Goal: Transaction & Acquisition: Purchase product/service

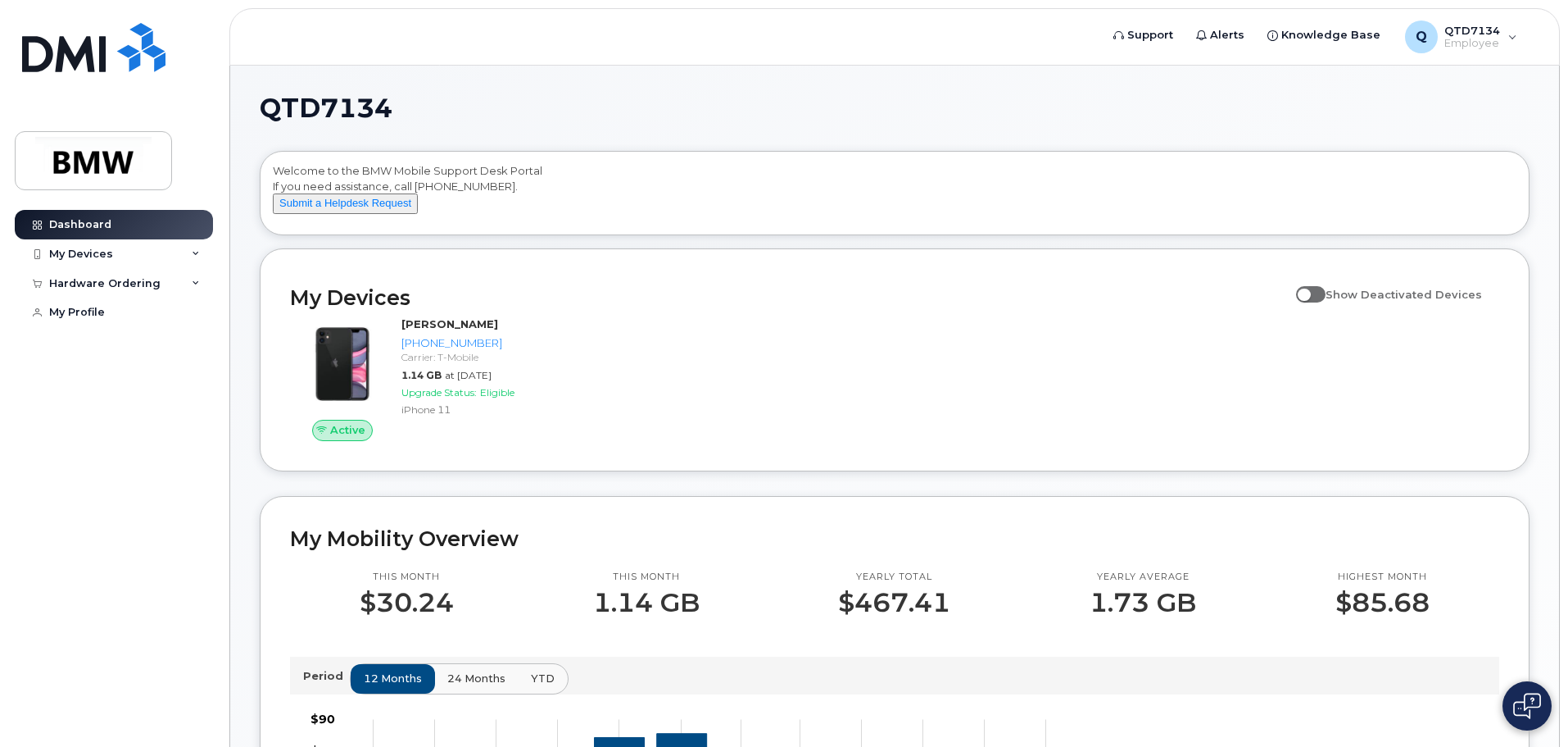
click at [1326, 302] on span at bounding box center [1311, 294] width 30 height 16
click at [1309, 292] on input "Show Deactivated Devices" at bounding box center [1303, 284] width 13 height 13
click at [1326, 302] on span at bounding box center [1311, 294] width 30 height 16
click at [1309, 292] on input "Show Deactivated Devices" at bounding box center [1303, 284] width 13 height 13
checkbox input "false"
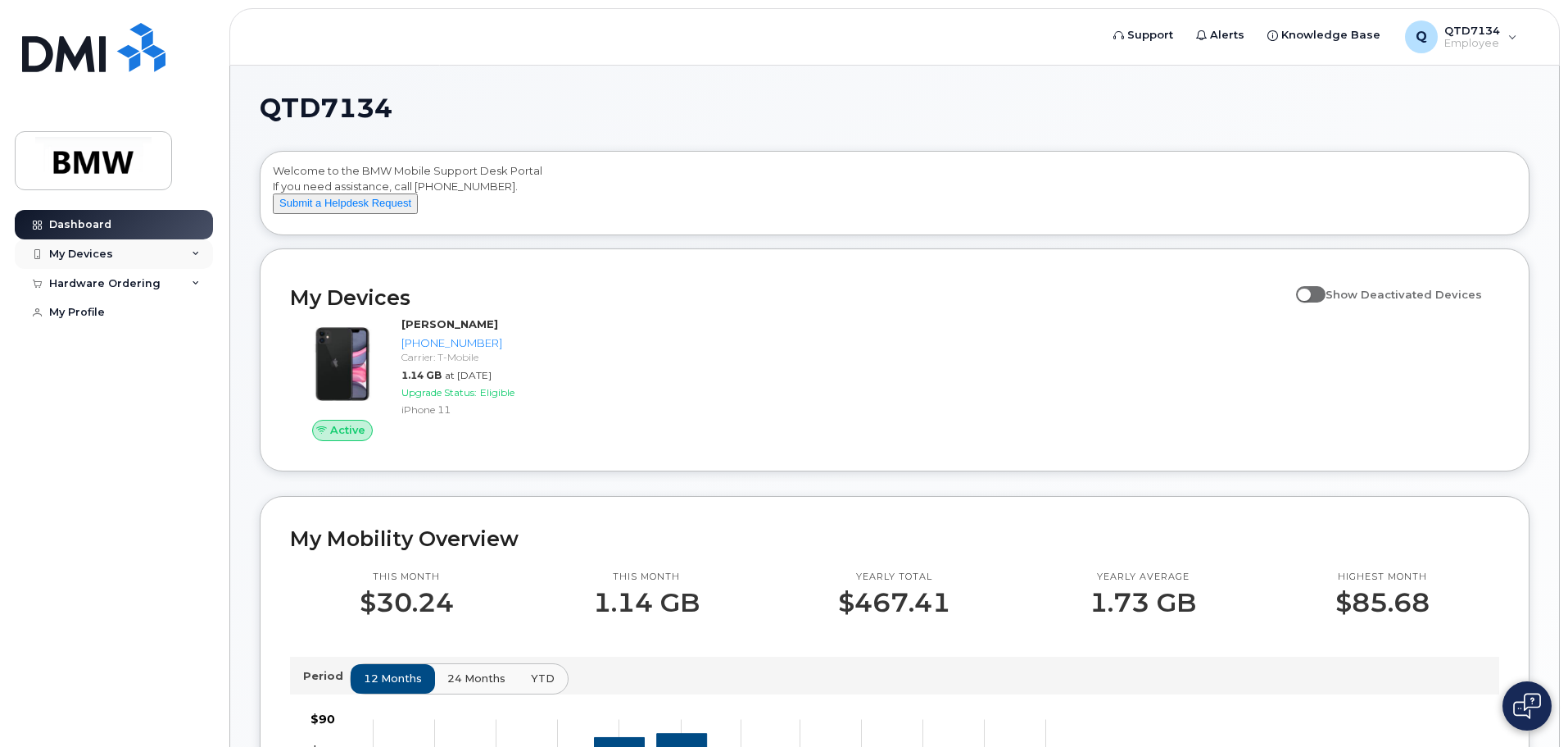
click at [184, 250] on div "My Devices" at bounding box center [114, 254] width 198 height 30
click at [188, 379] on div "Hardware Ordering" at bounding box center [114, 372] width 198 height 30
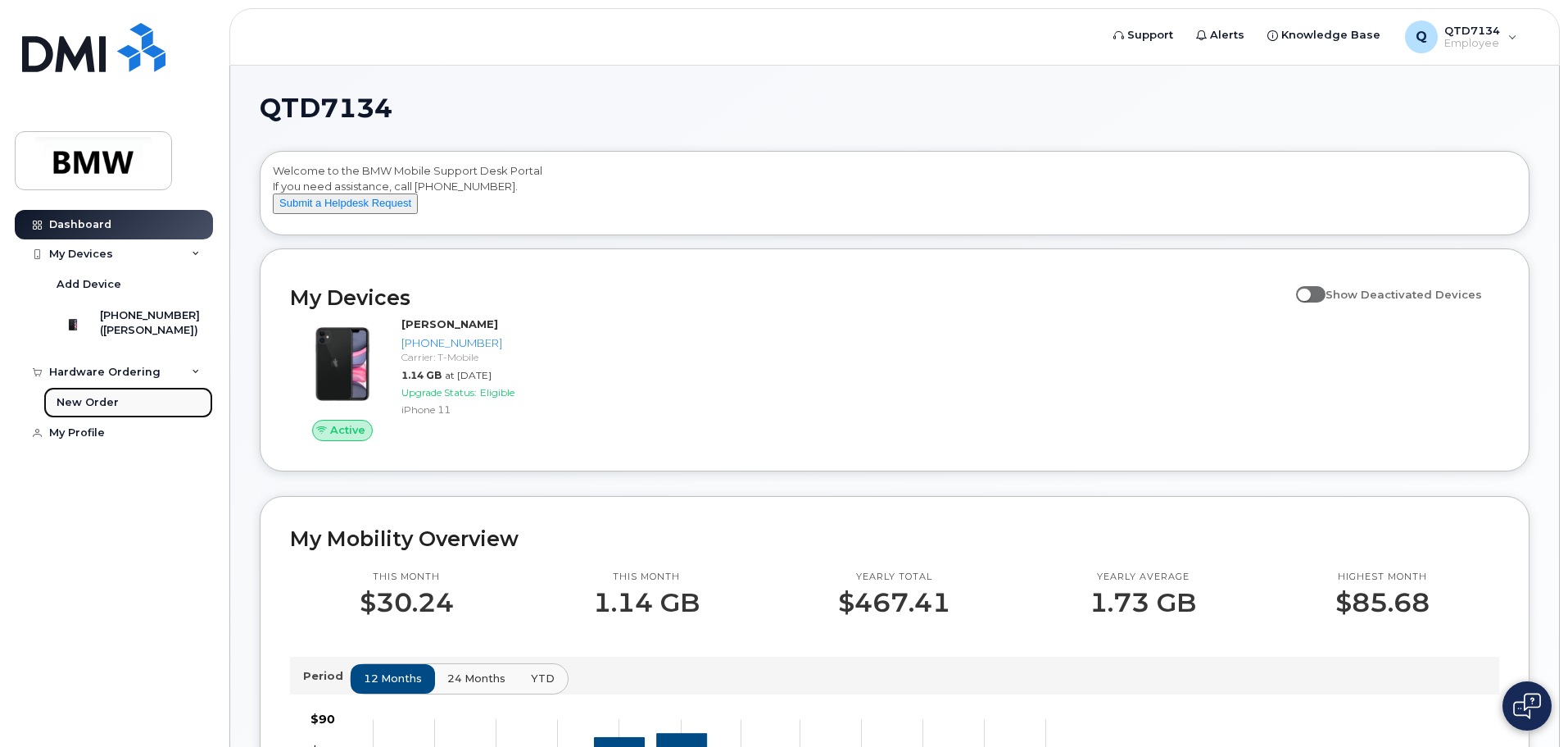
click at [163, 418] on link "New Order" at bounding box center [128, 402] width 170 height 31
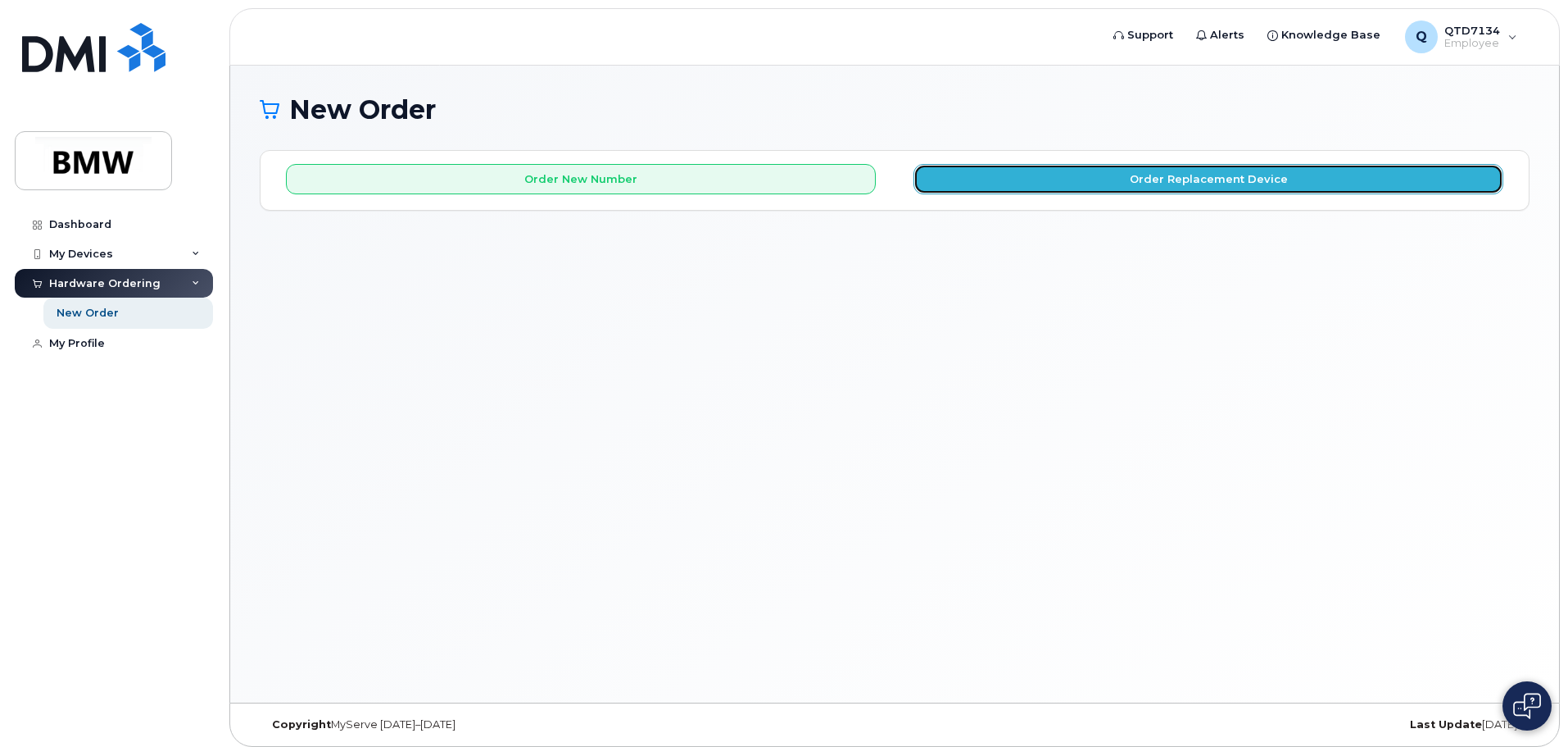
click at [1274, 189] on button "Order Replacement Device" at bounding box center [1208, 179] width 590 height 31
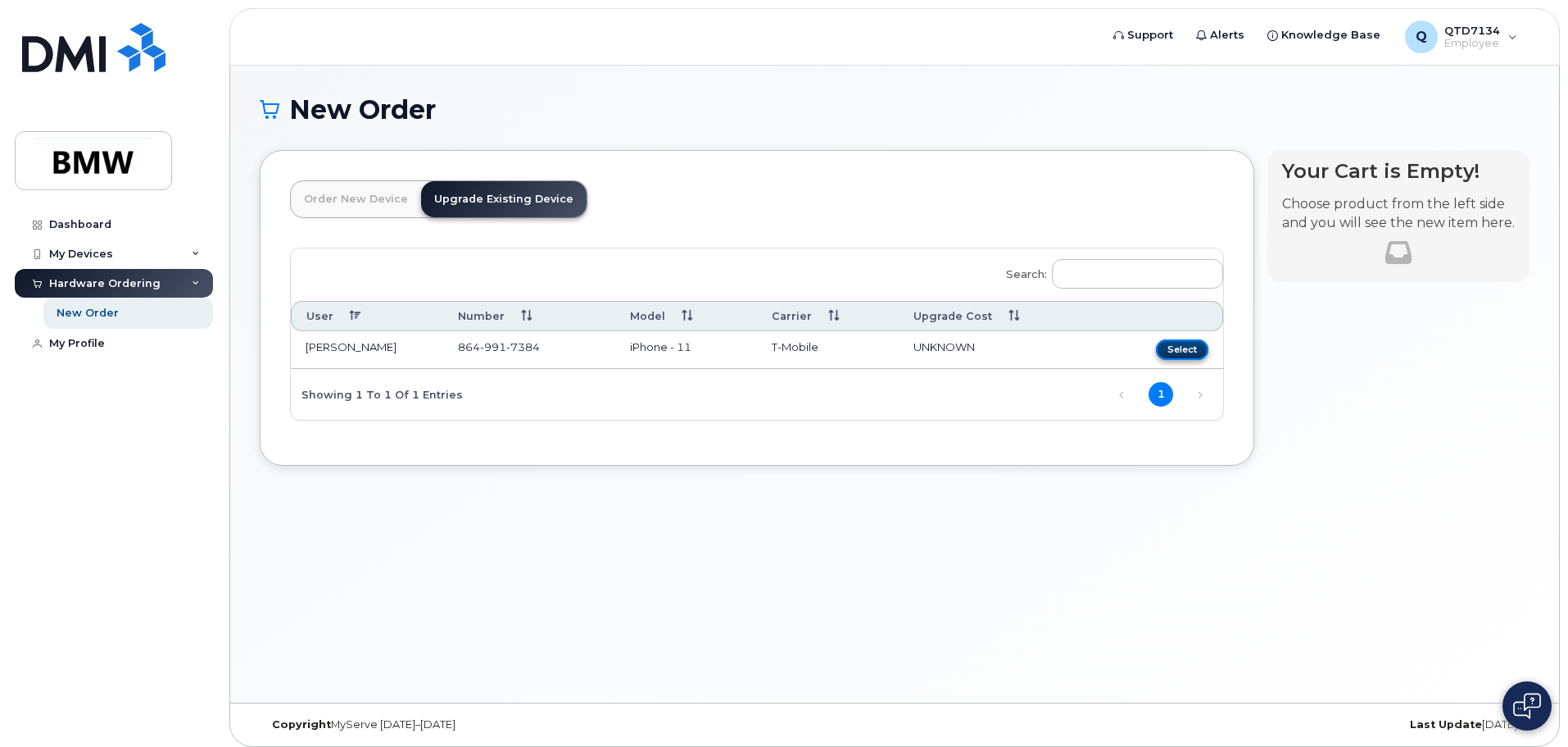
click at [1169, 340] on button "Select" at bounding box center [1182, 349] width 52 height 20
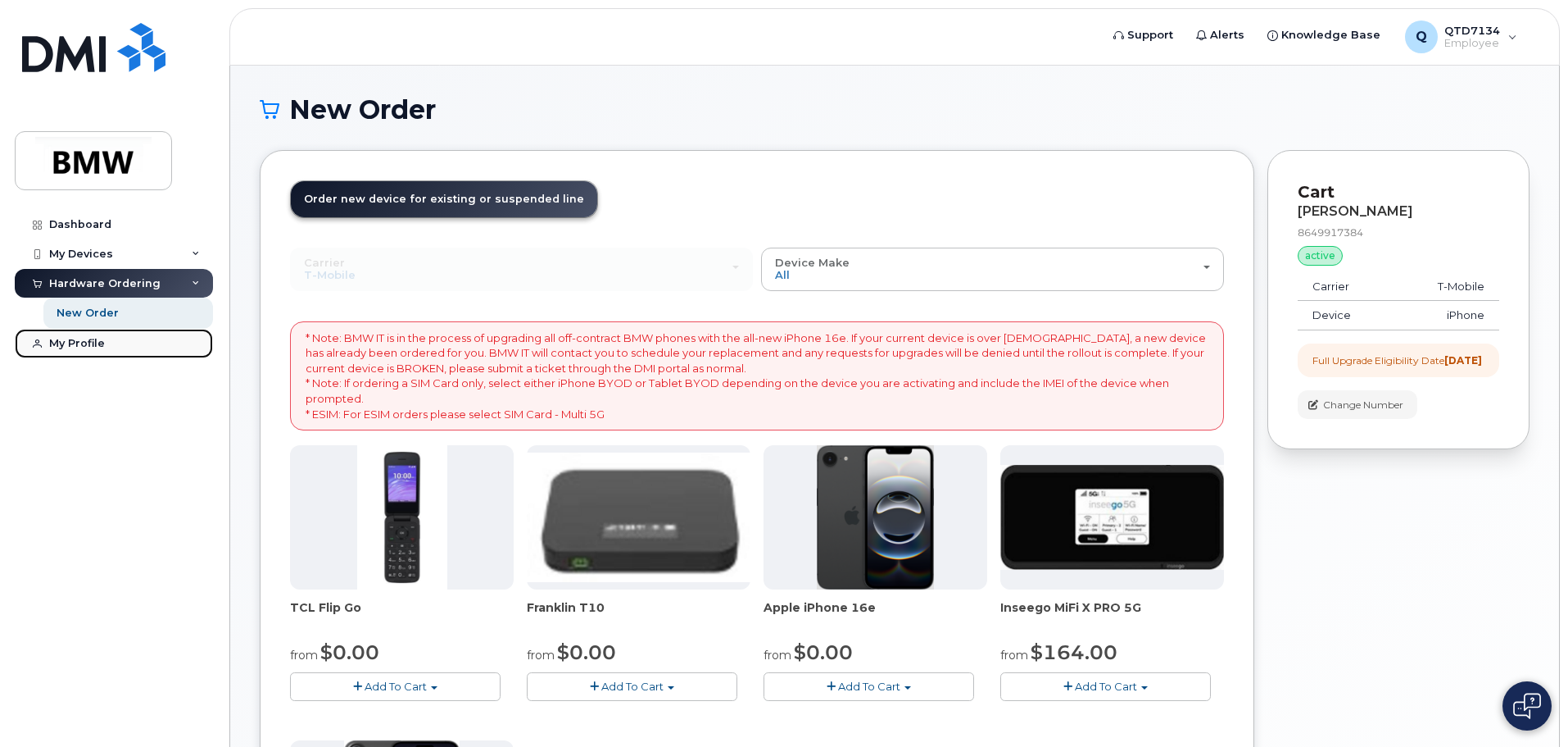
click at [43, 337] on div at bounding box center [37, 343] width 18 height 13
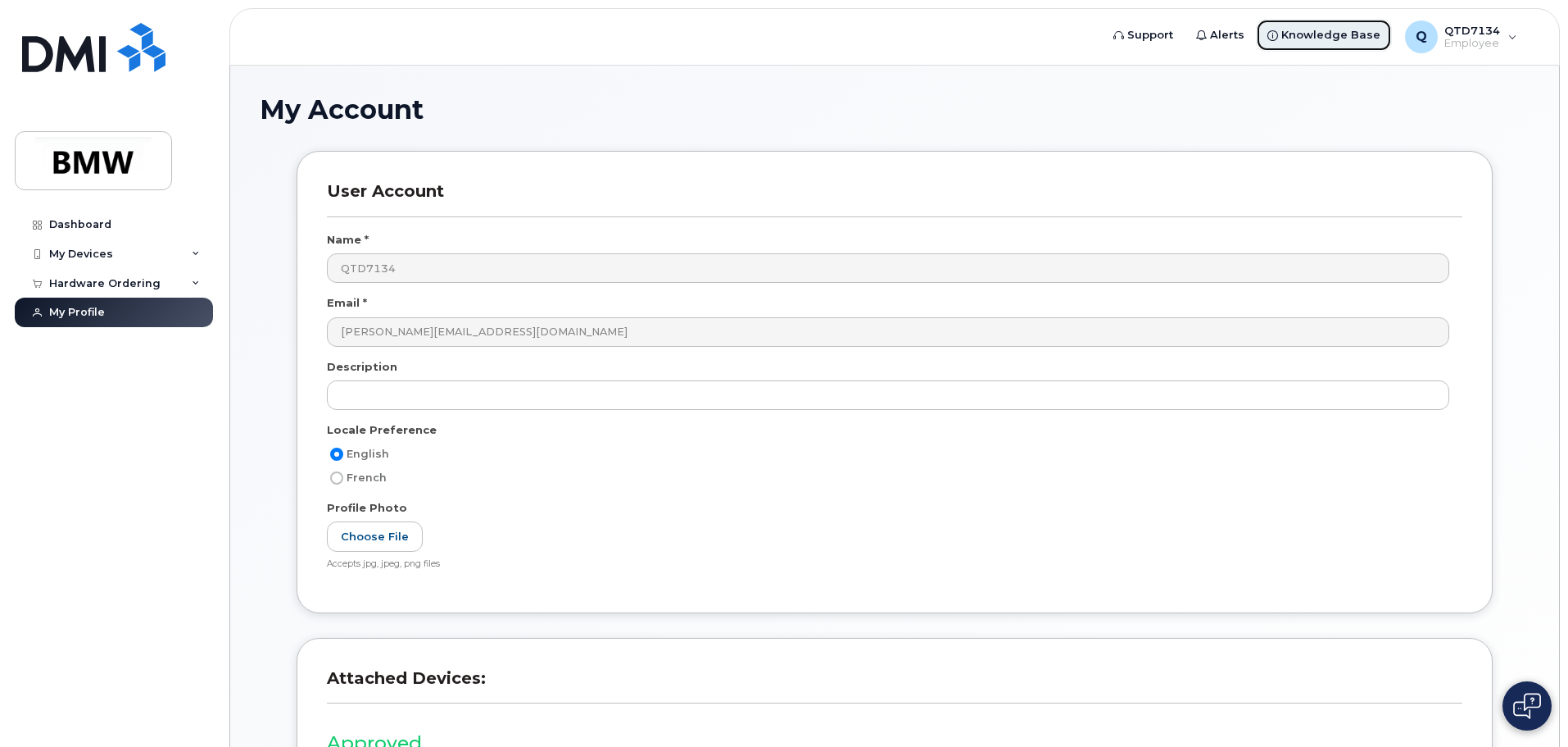
click at [1334, 21] on link "Knowledge Base" at bounding box center [1324, 35] width 136 height 32
